Goal: Check status: Check status

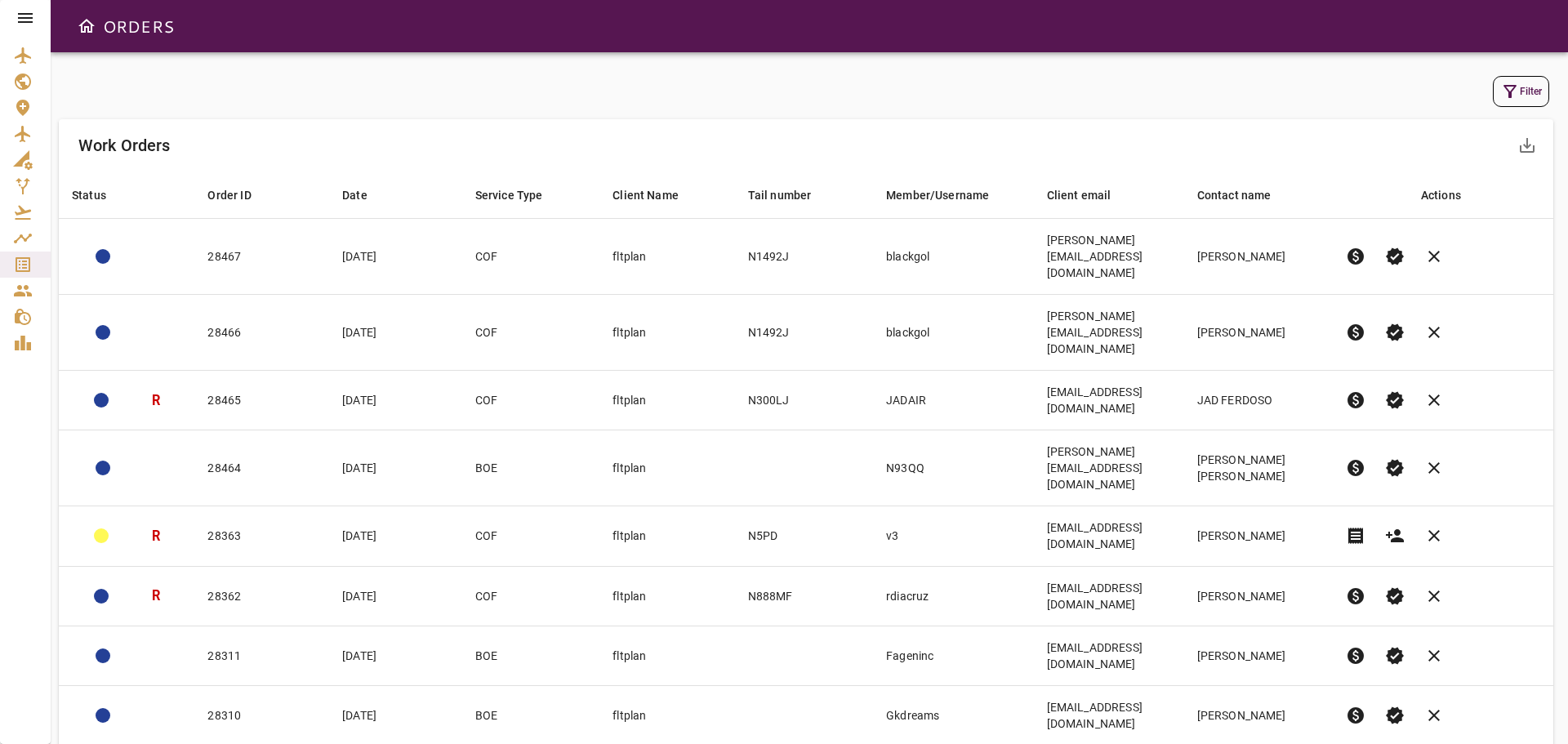
click at [1537, 90] on button "Filter" at bounding box center [1521, 91] width 57 height 31
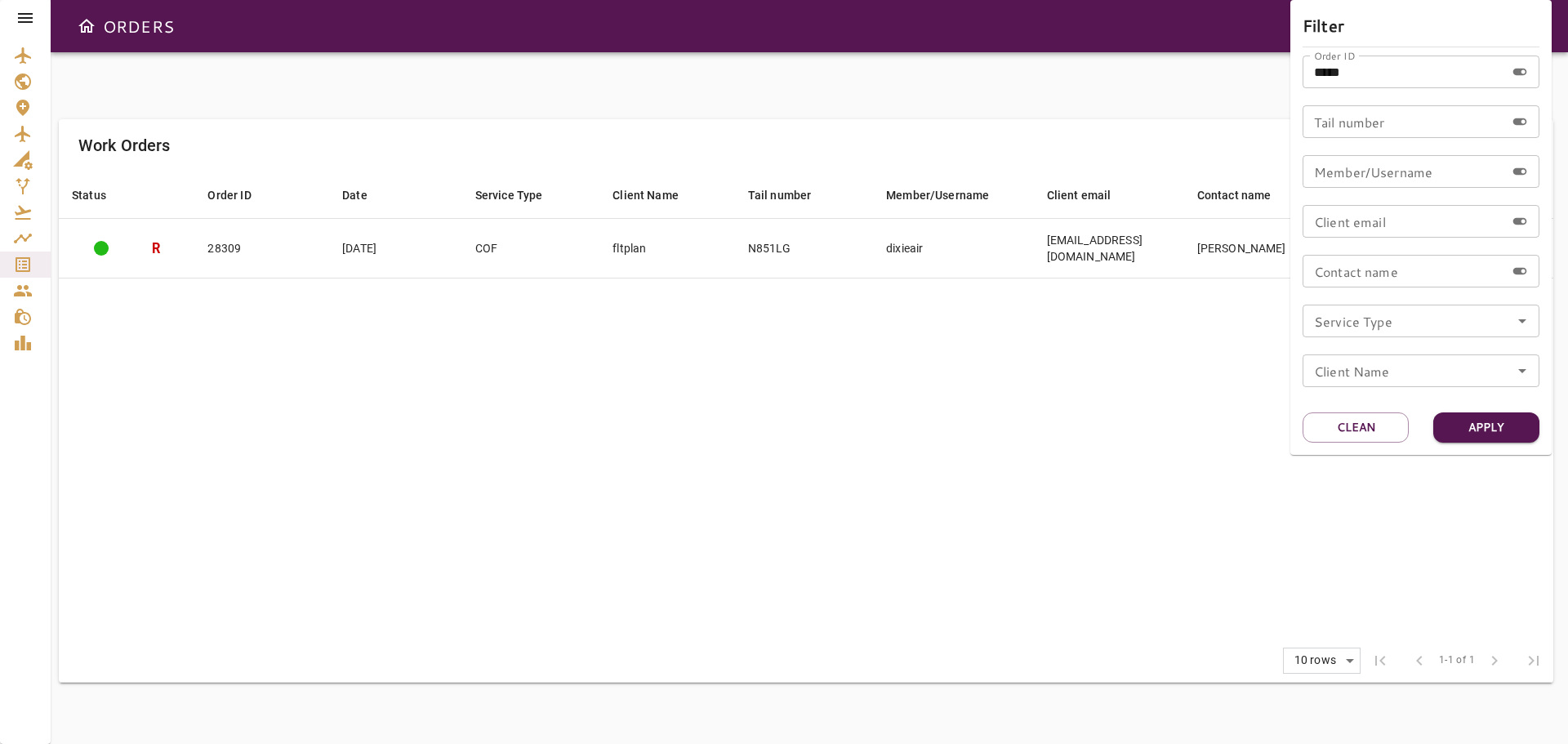
click at [1377, 74] on input "*****" at bounding box center [1404, 72] width 202 height 33
type input "*"
click at [1368, 69] on div "Order ID Order ID" at bounding box center [1421, 72] width 237 height 33
type input "*****"
click at [1460, 421] on button "Apply" at bounding box center [1486, 427] width 106 height 30
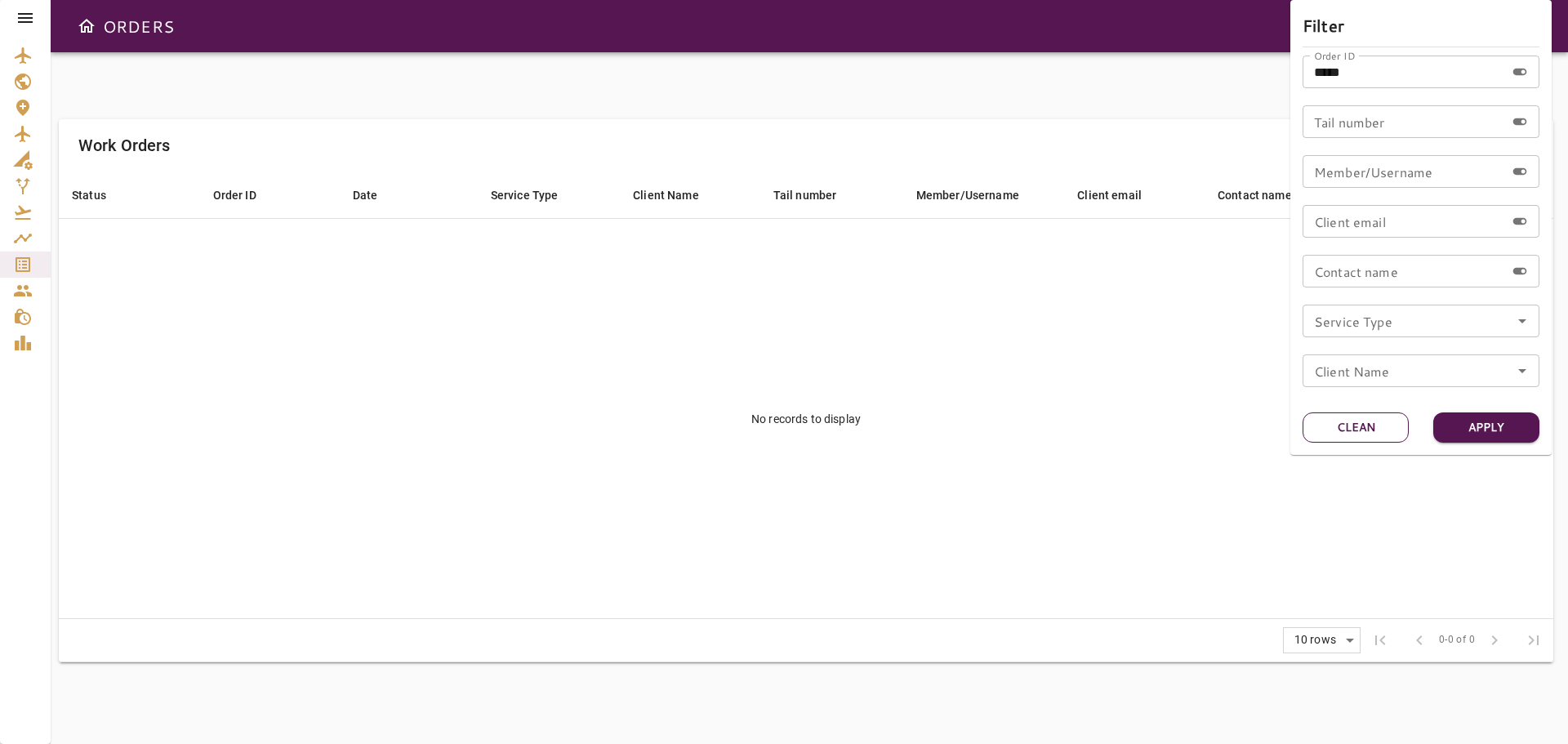
click at [1358, 422] on button "Clean" at bounding box center [1356, 427] width 106 height 30
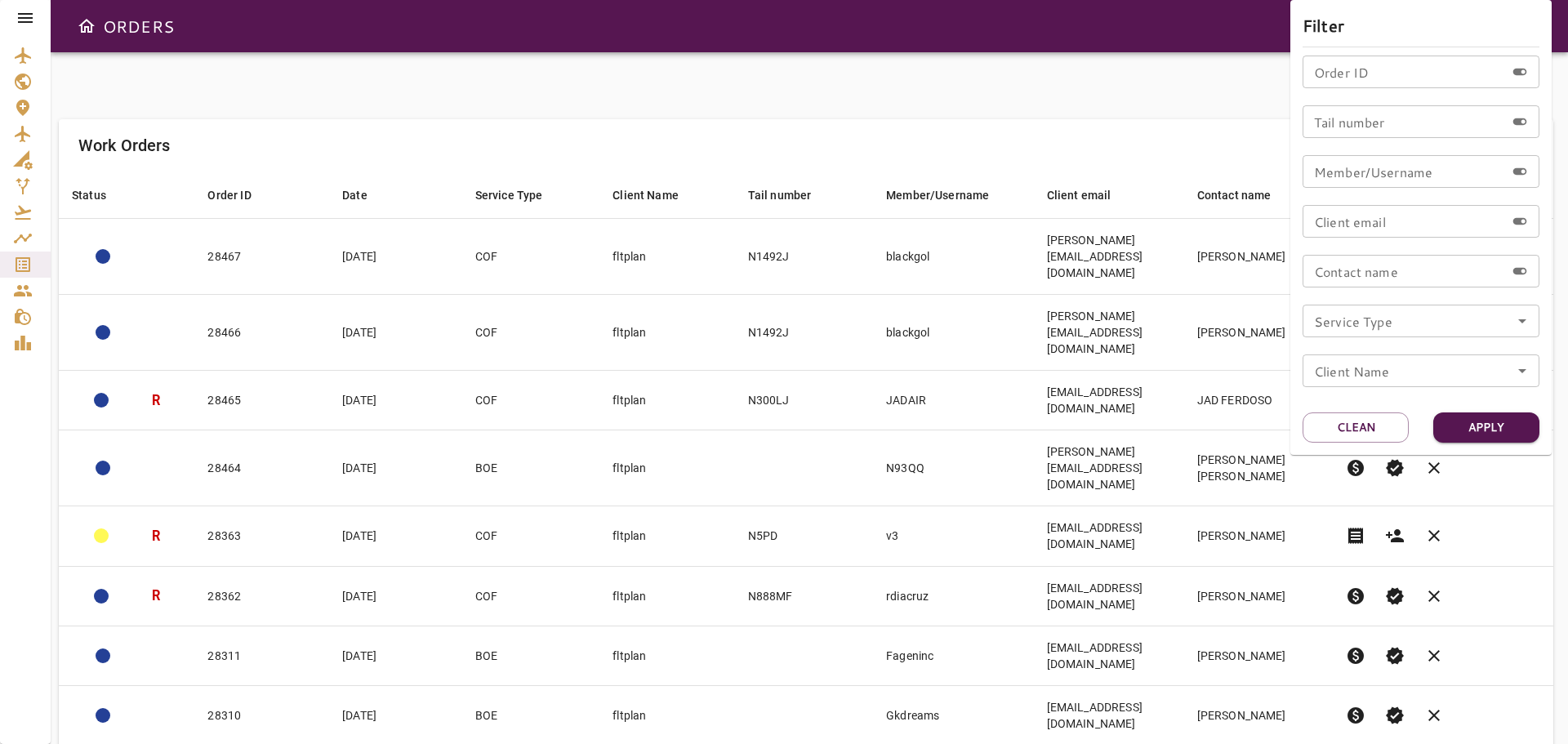
click at [20, 262] on div at bounding box center [784, 372] width 1568 height 744
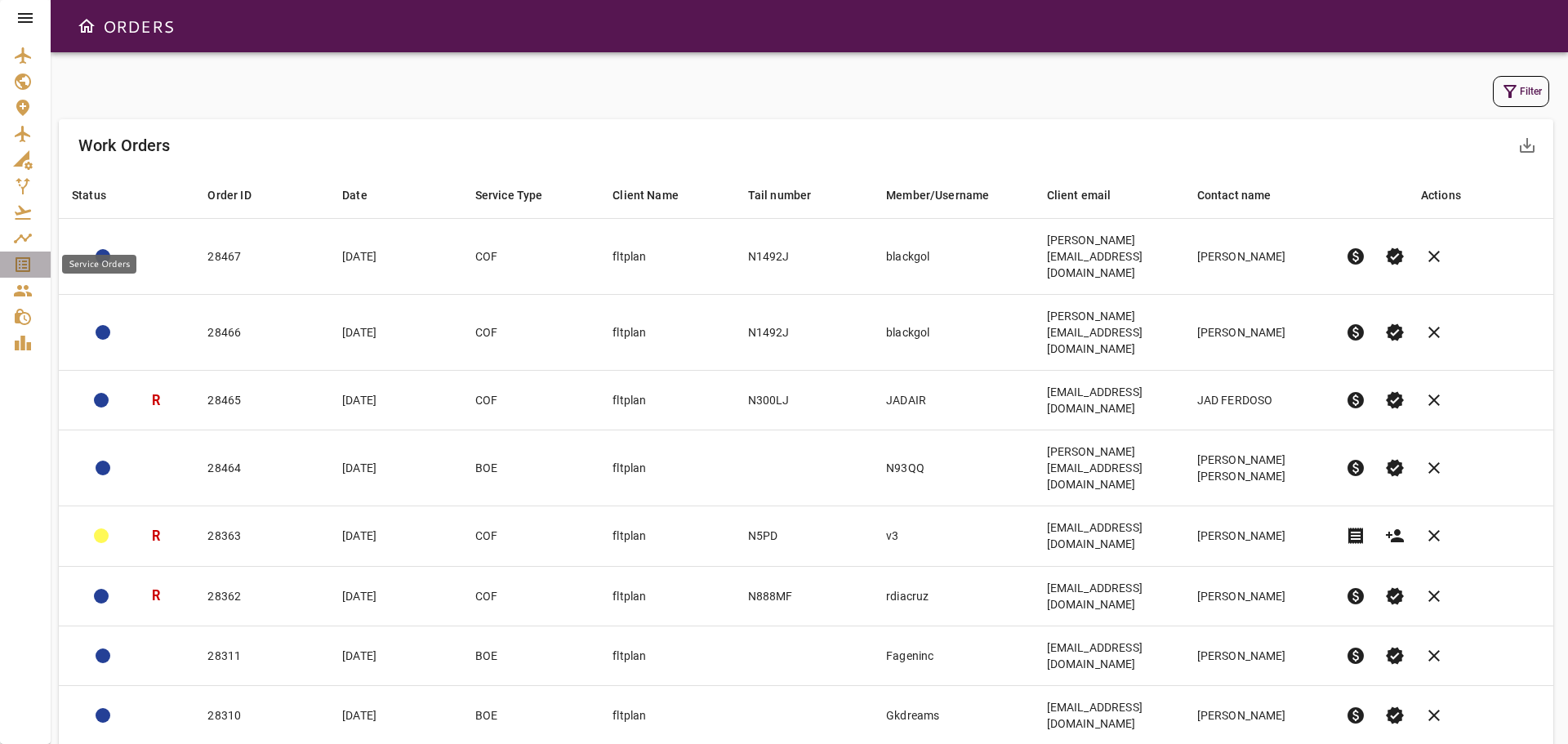
click at [21, 262] on icon "Service Orders" at bounding box center [23, 264] width 20 height 20
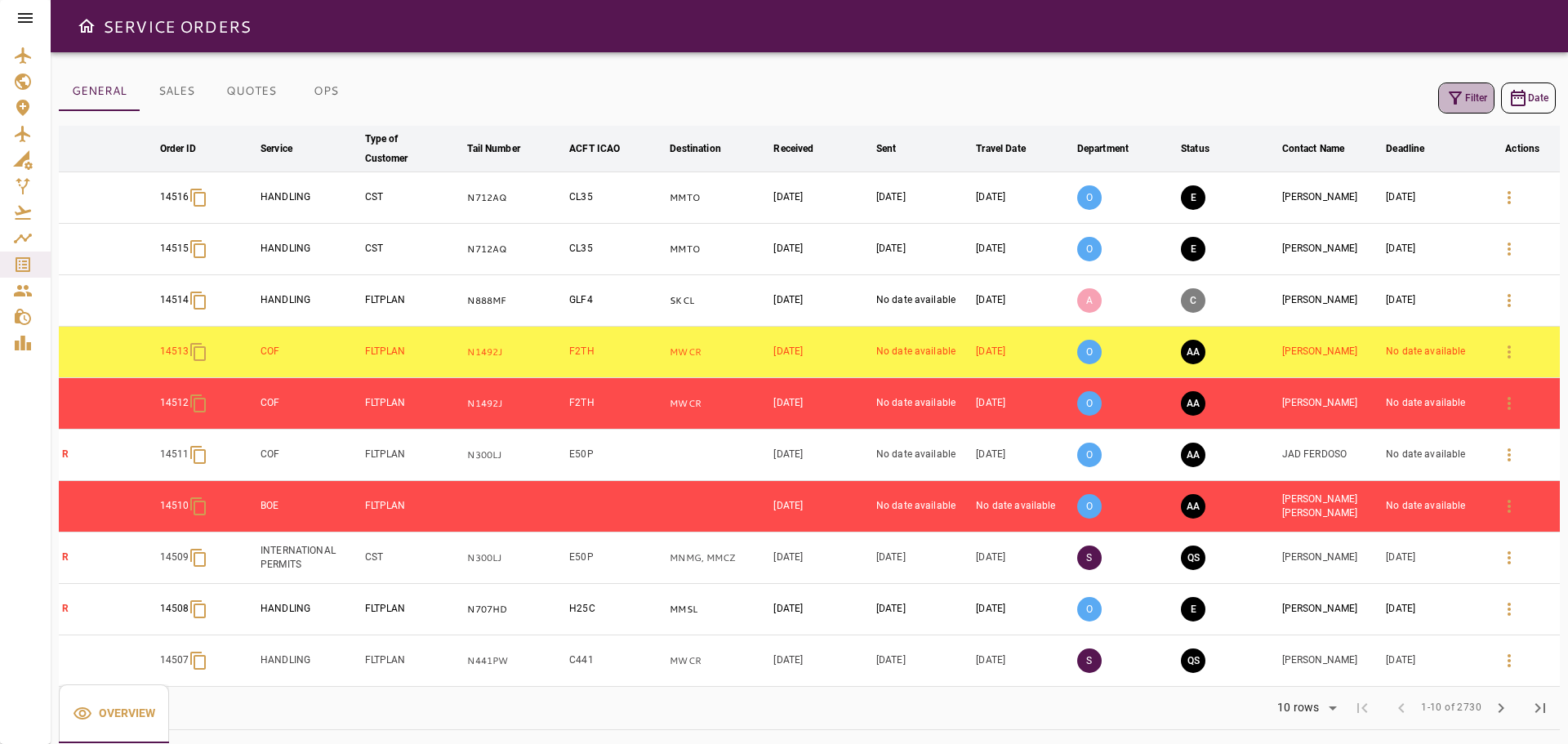
click at [1472, 96] on button "Filter" at bounding box center [1466, 98] width 57 height 31
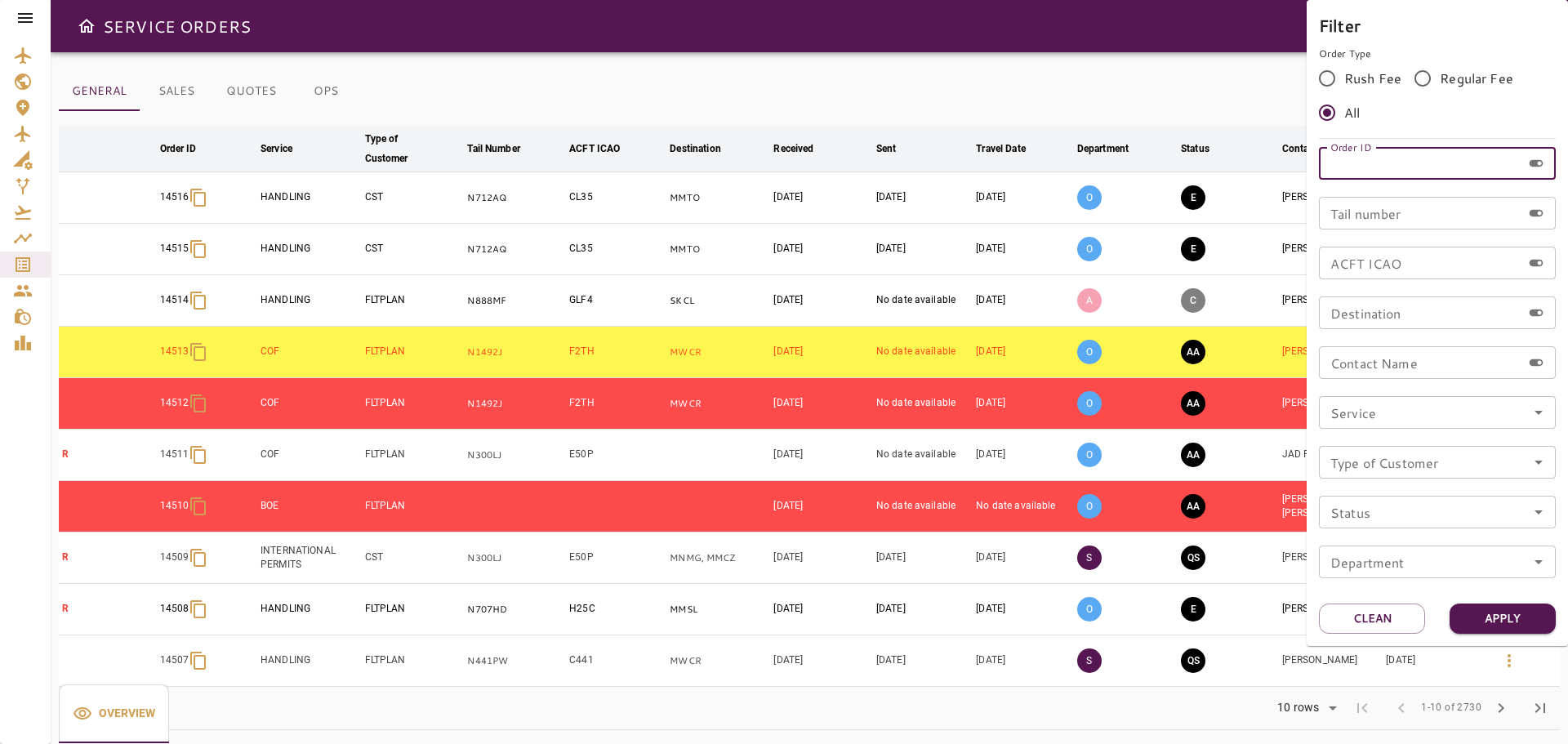
click at [1409, 159] on input "Order ID" at bounding box center [1420, 163] width 202 height 33
type input "*****"
click at [1515, 620] on button "Apply" at bounding box center [1502, 618] width 106 height 30
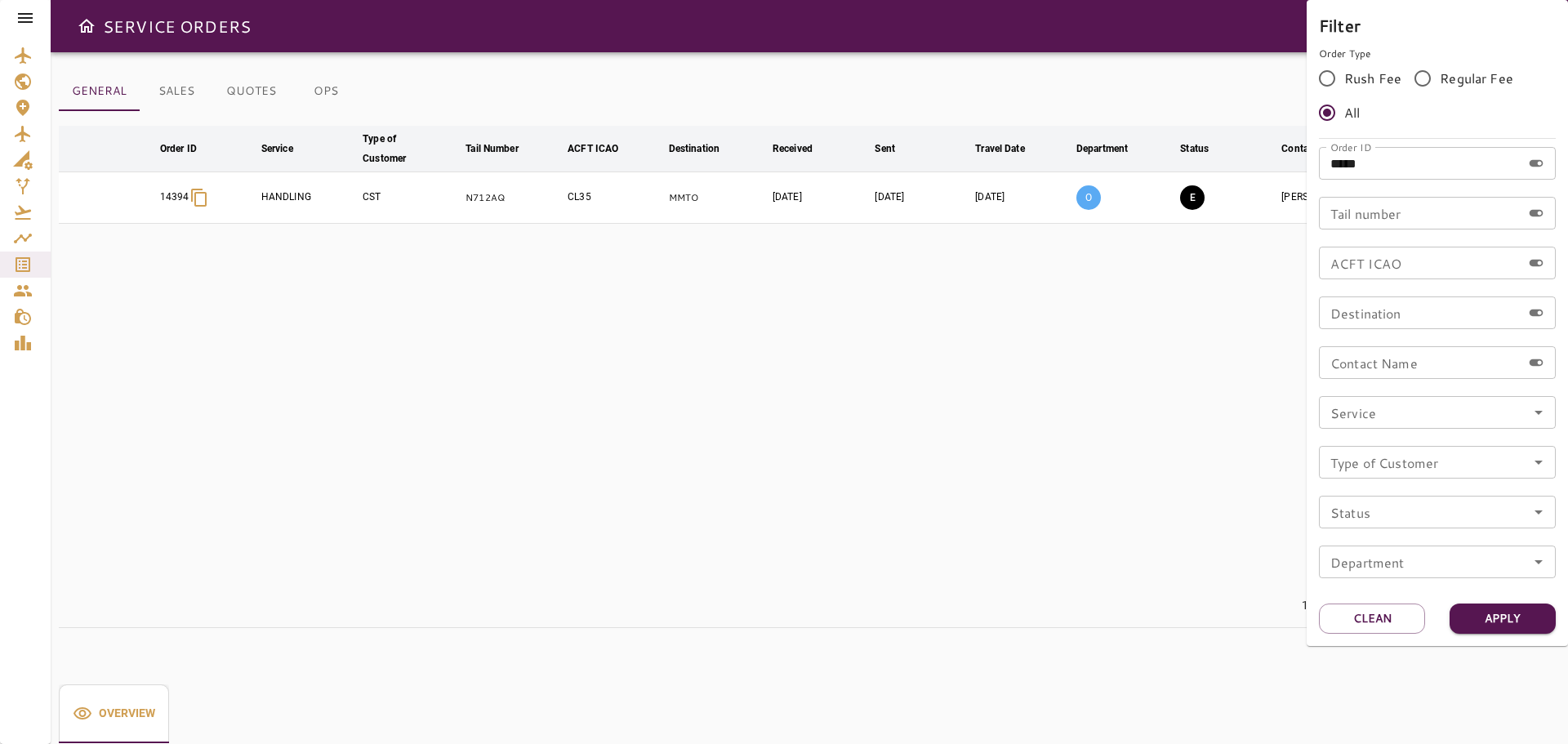
click at [774, 488] on div at bounding box center [784, 372] width 1568 height 744
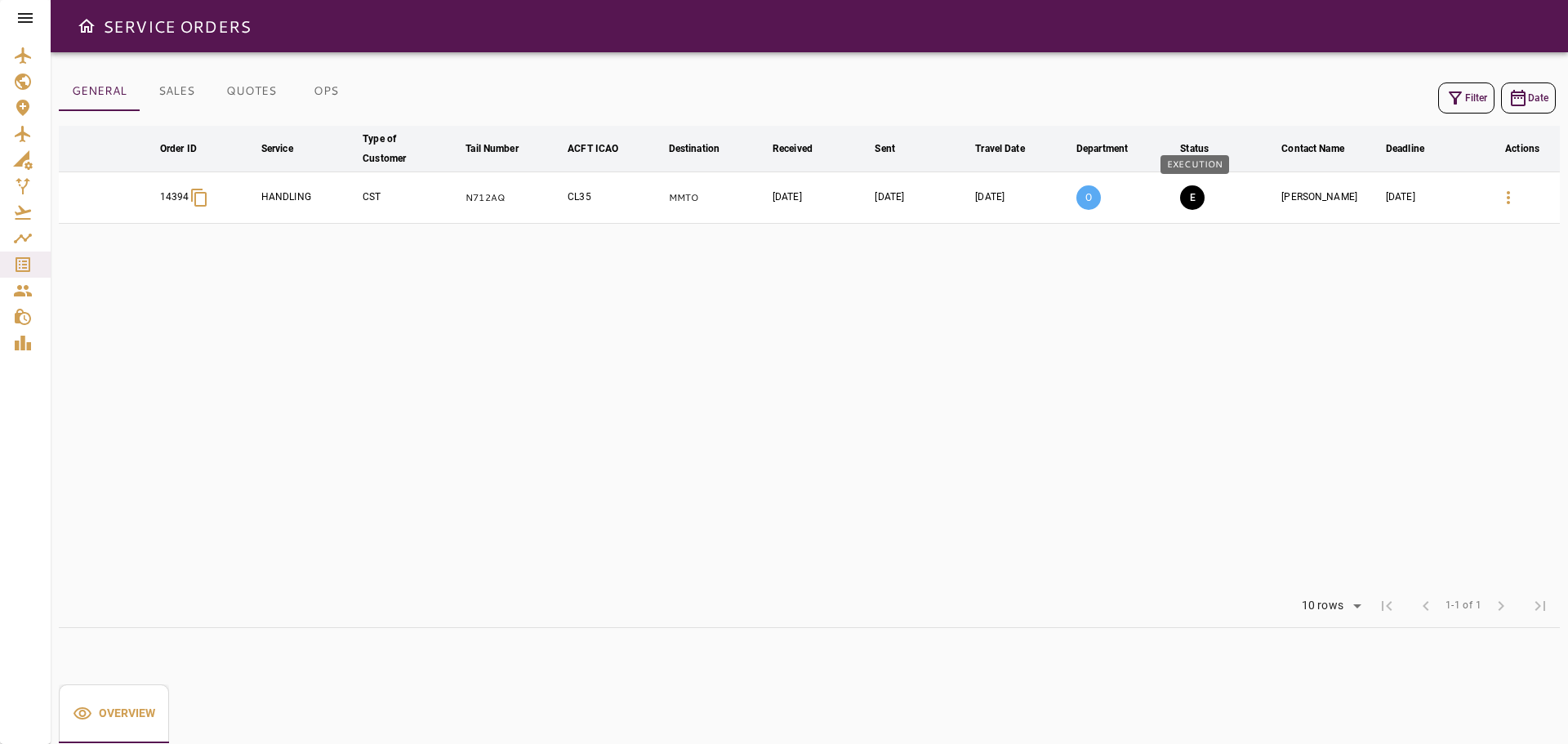
click at [1196, 200] on button "E" at bounding box center [1192, 198] width 25 height 25
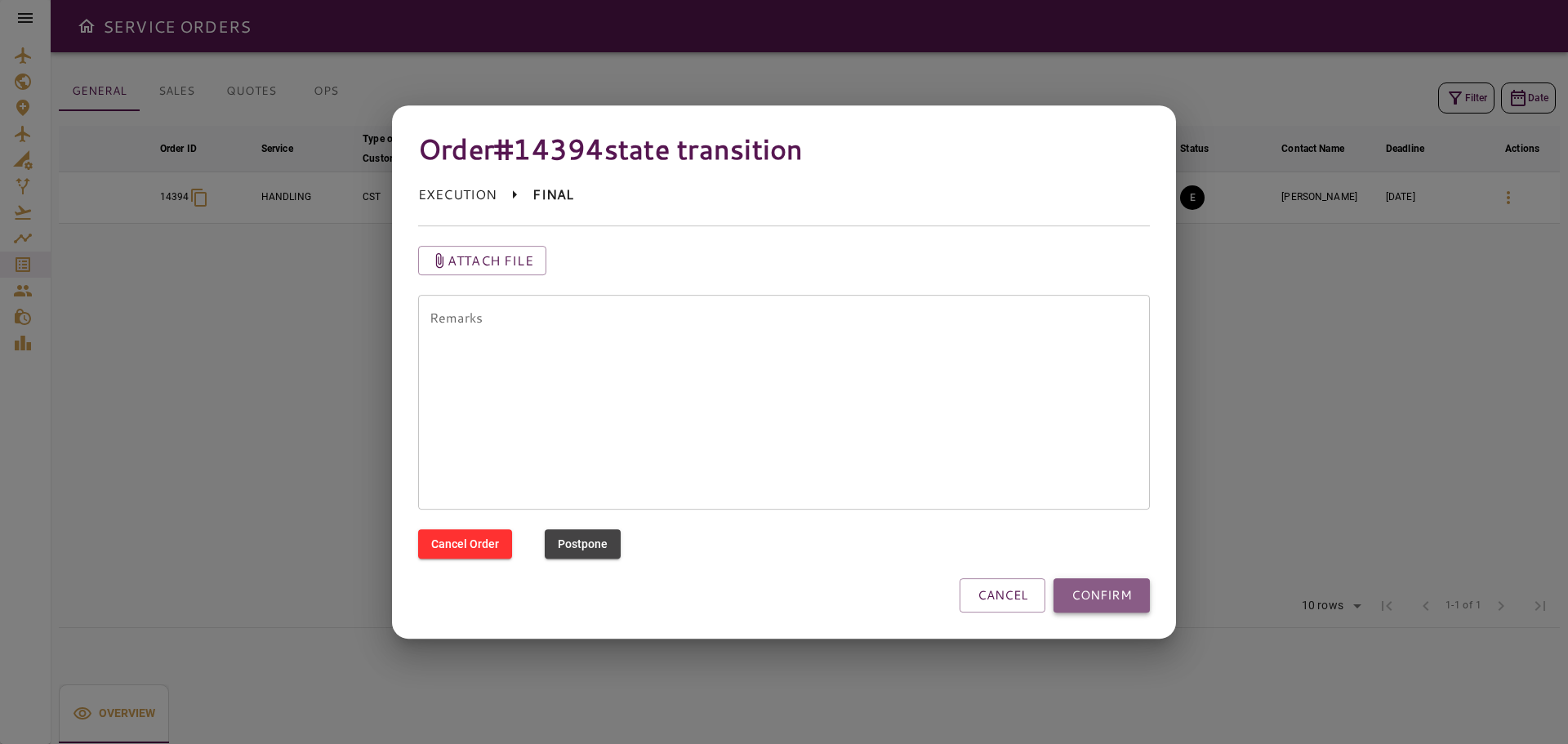
click at [1105, 599] on button "CONFIRM" at bounding box center [1102, 595] width 97 height 35
